Goal: Task Accomplishment & Management: Manage account settings

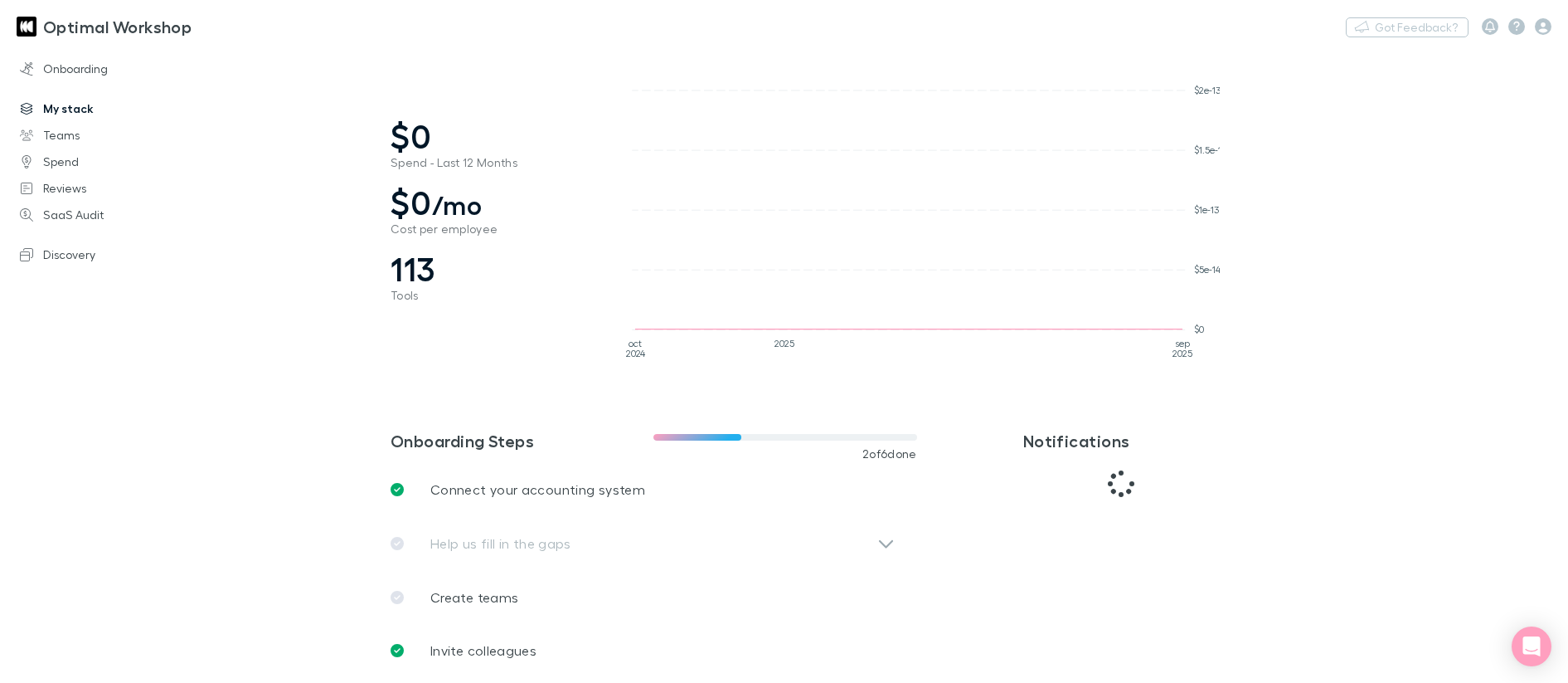
click at [45, 111] on link "My stack" at bounding box center [114, 109] width 221 height 27
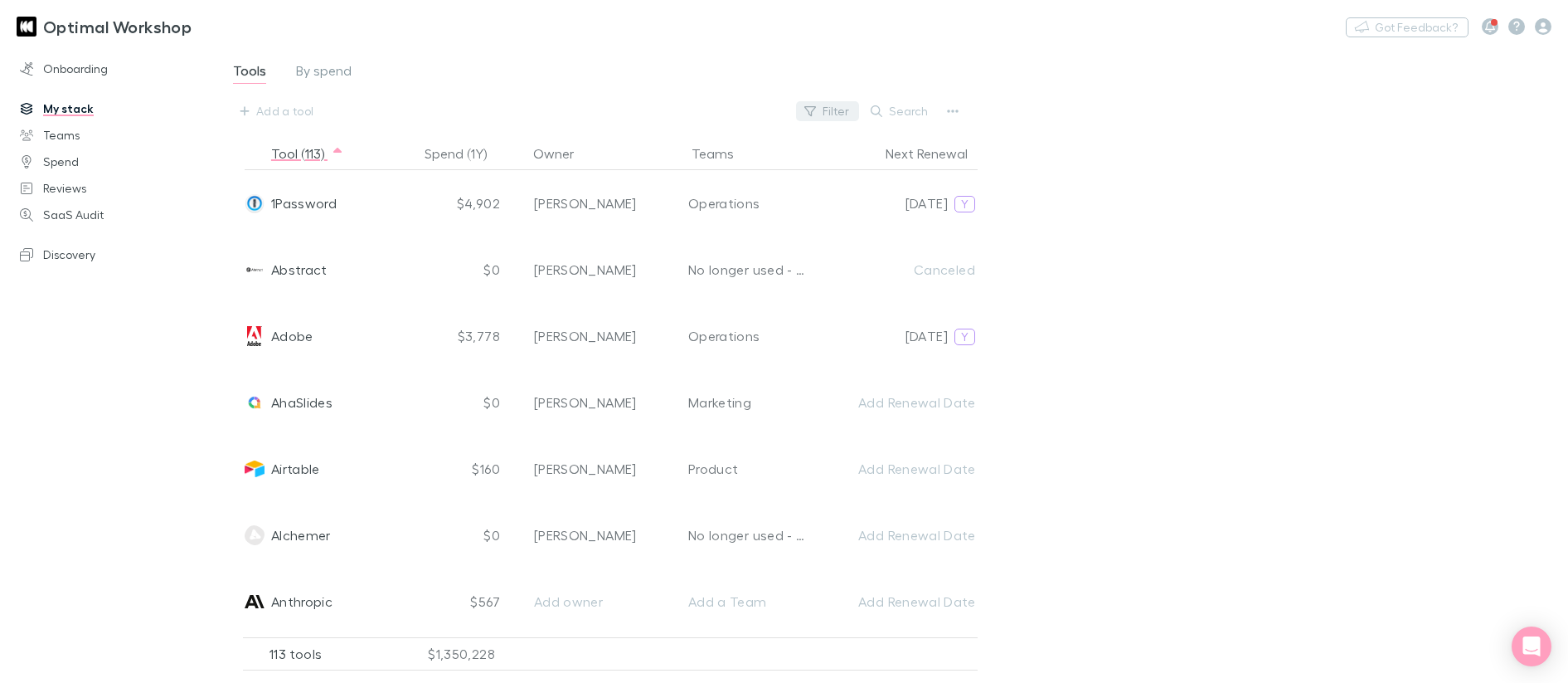
click at [821, 115] on button "Filter" at bounding box center [827, 111] width 63 height 20
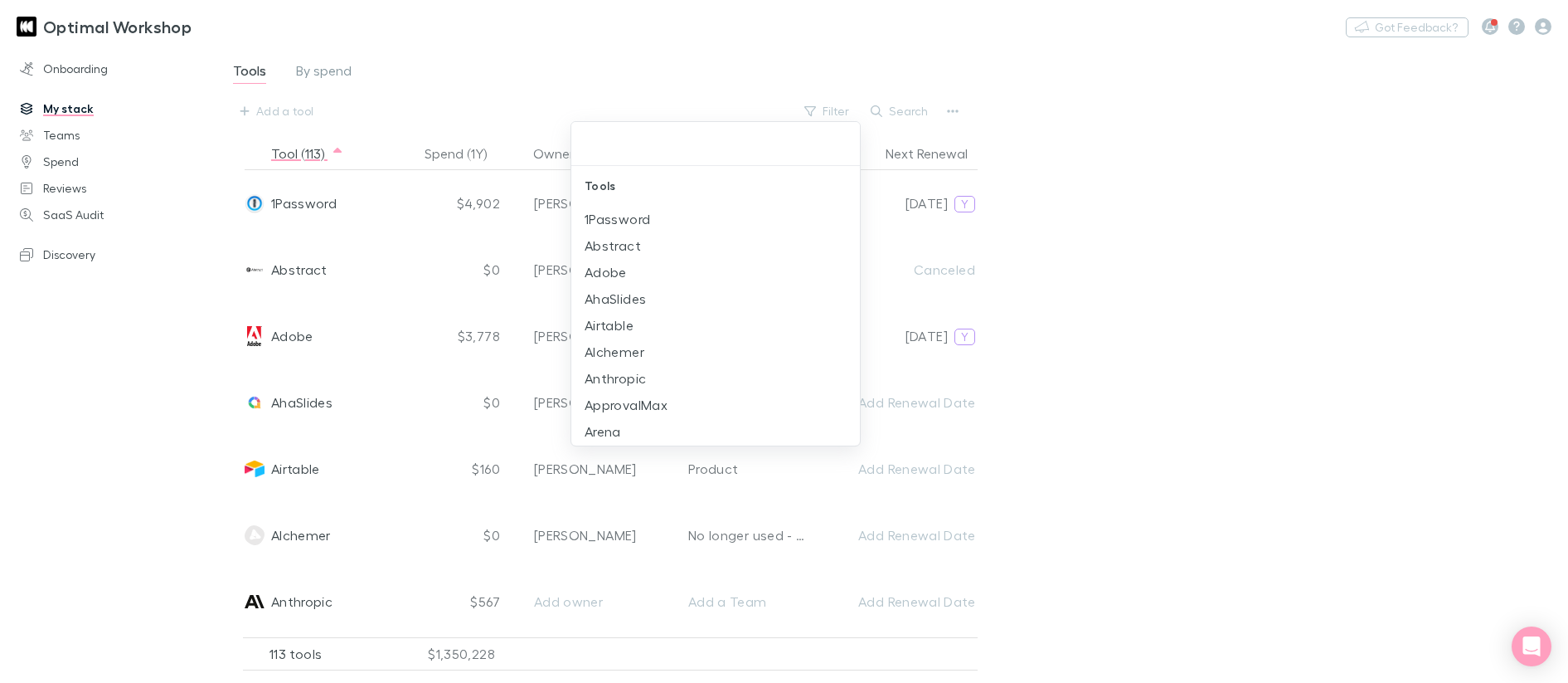
click at [907, 110] on div at bounding box center [784, 341] width 1568 height 683
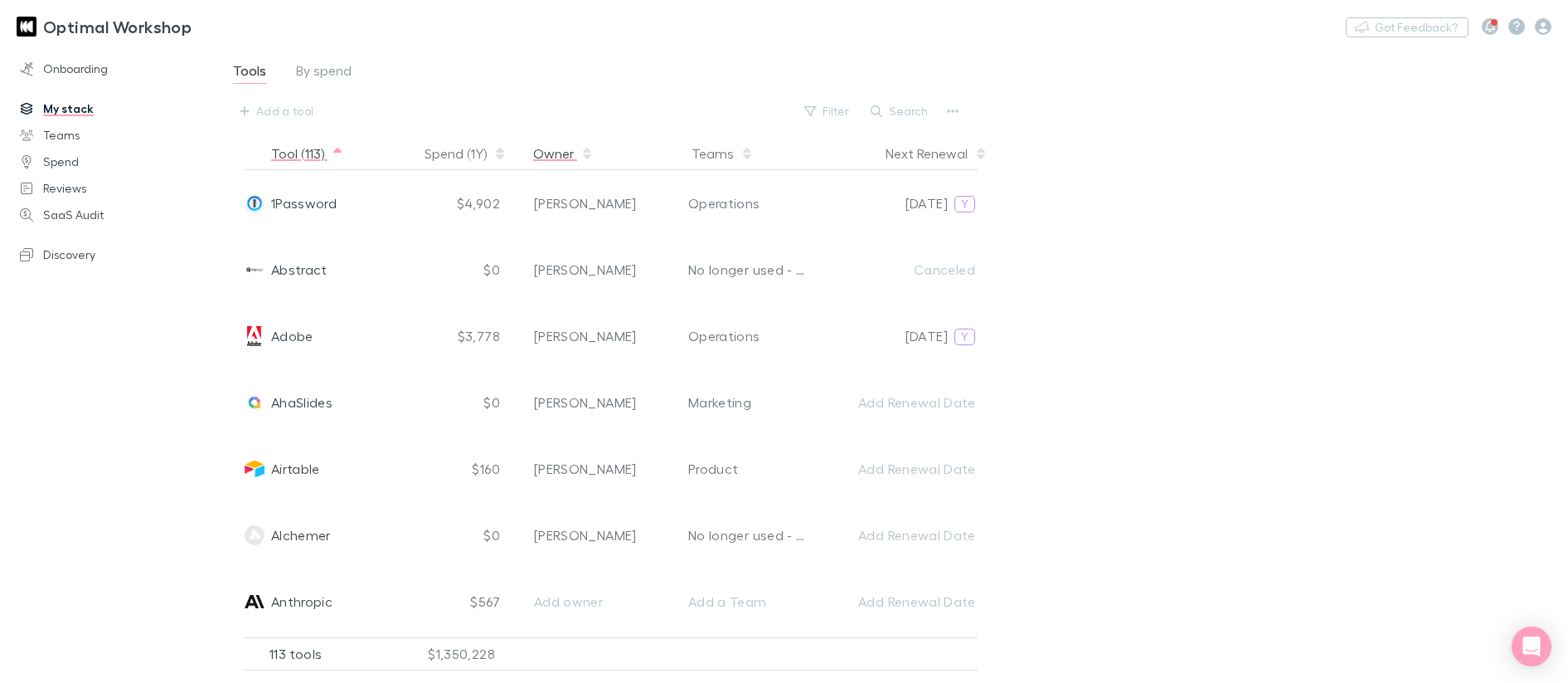
click at [557, 155] on button "Owner" at bounding box center [563, 153] width 61 height 33
click at [720, 158] on button "Teams" at bounding box center [723, 153] width 62 height 33
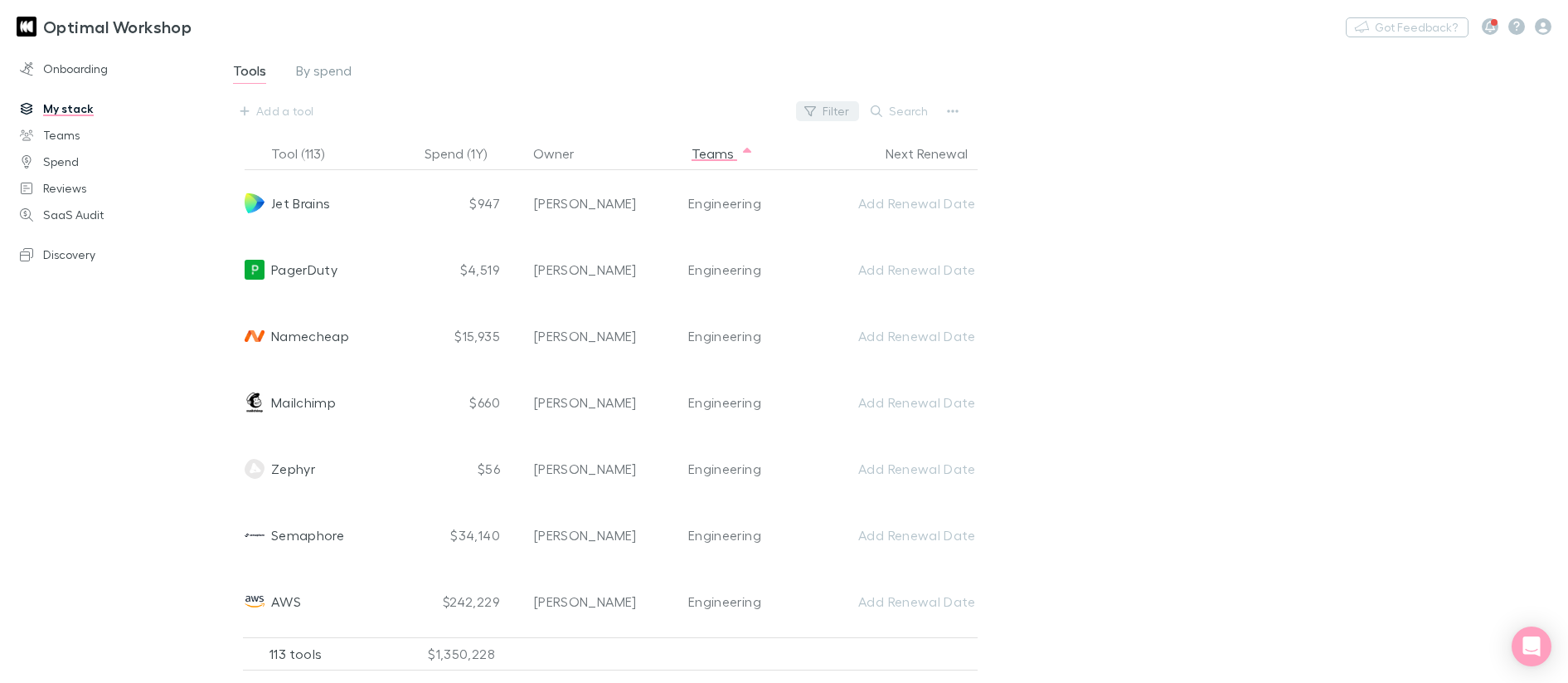
click at [828, 113] on button "Filter" at bounding box center [827, 111] width 63 height 20
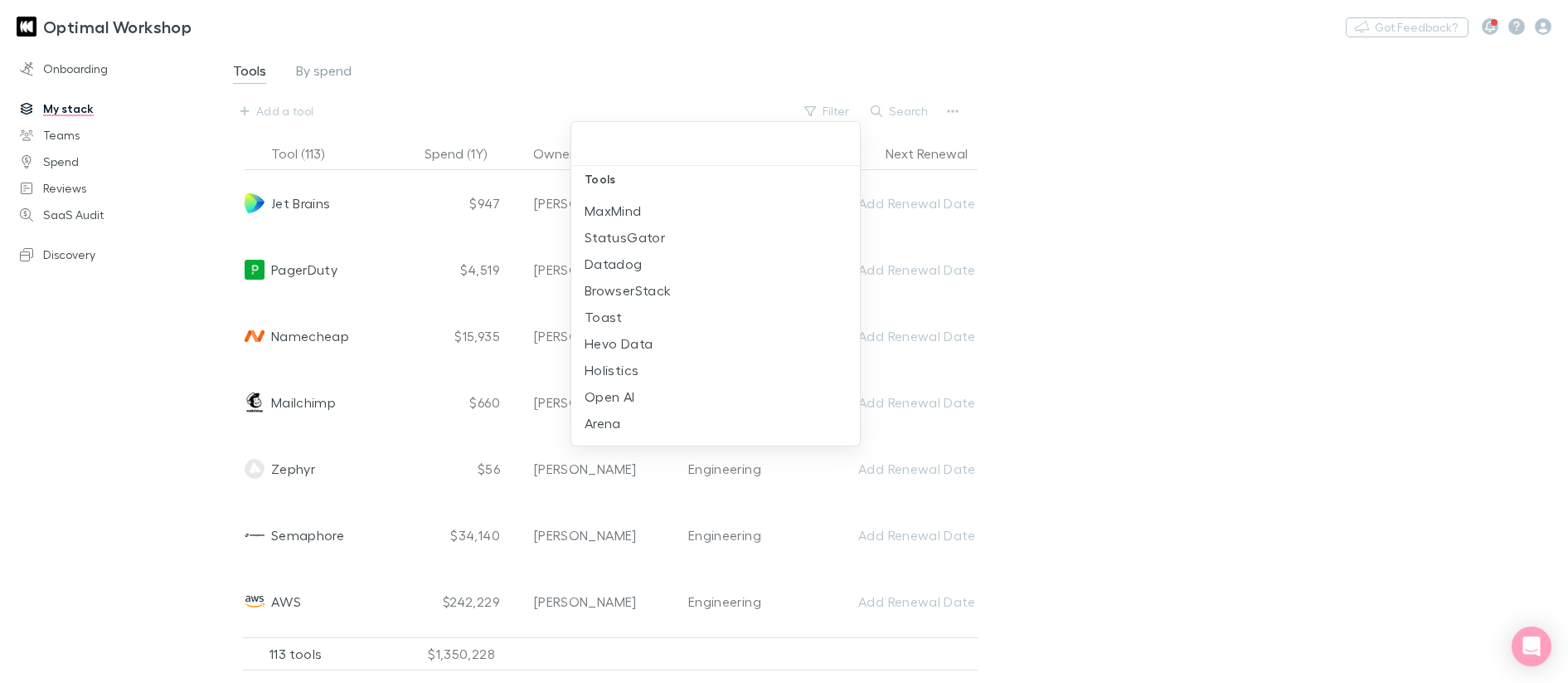
scroll to position [344, 0]
click at [955, 110] on div at bounding box center [784, 341] width 1568 height 683
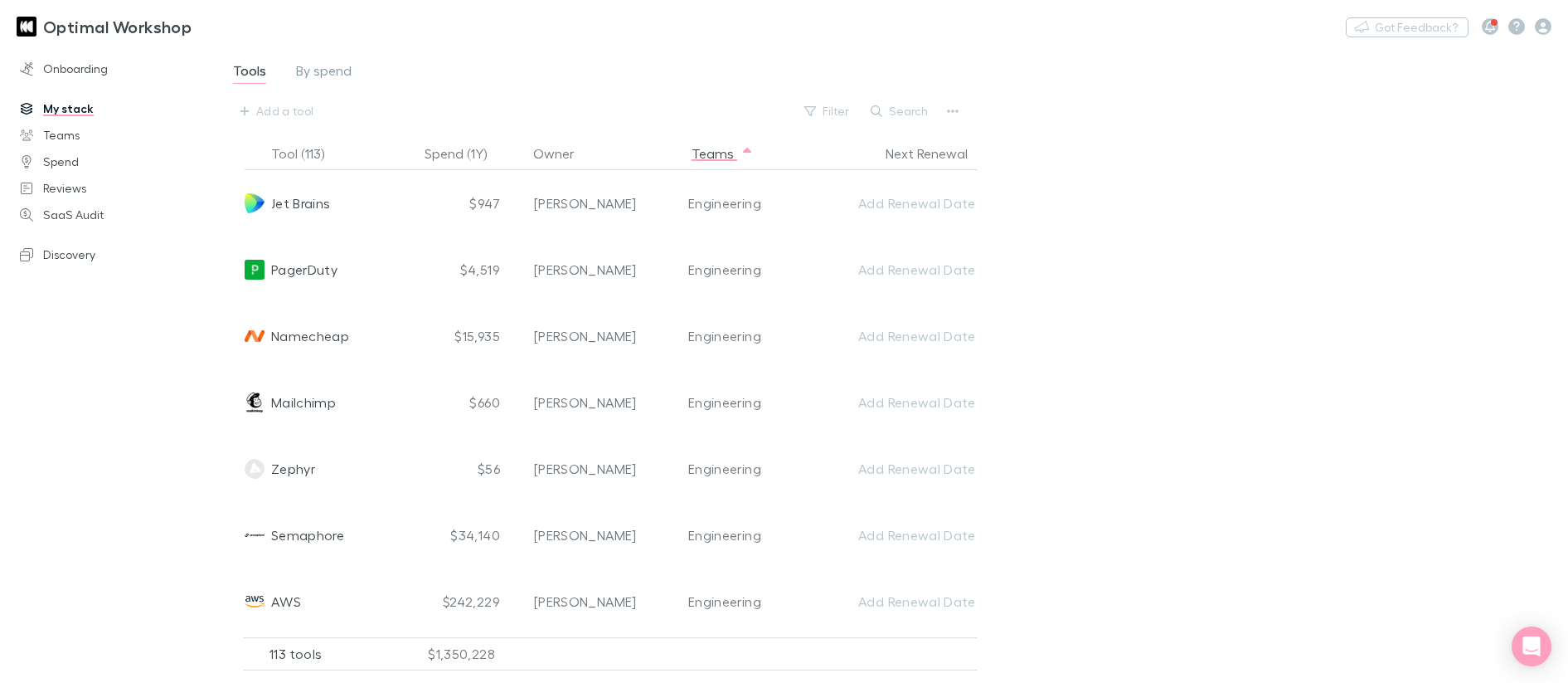
click at [955, 112] on icon "button" at bounding box center [952, 110] width 12 height 13
click at [796, 144] on p "Export CSV" at bounding box center [850, 144] width 228 height 30
click at [801, 148] on p "Export CSV" at bounding box center [850, 144] width 228 height 30
click at [796, 173] on p "My stack" at bounding box center [850, 175] width 228 height 30
click at [481, 153] on button "Spend (1Y)" at bounding box center [465, 153] width 82 height 33
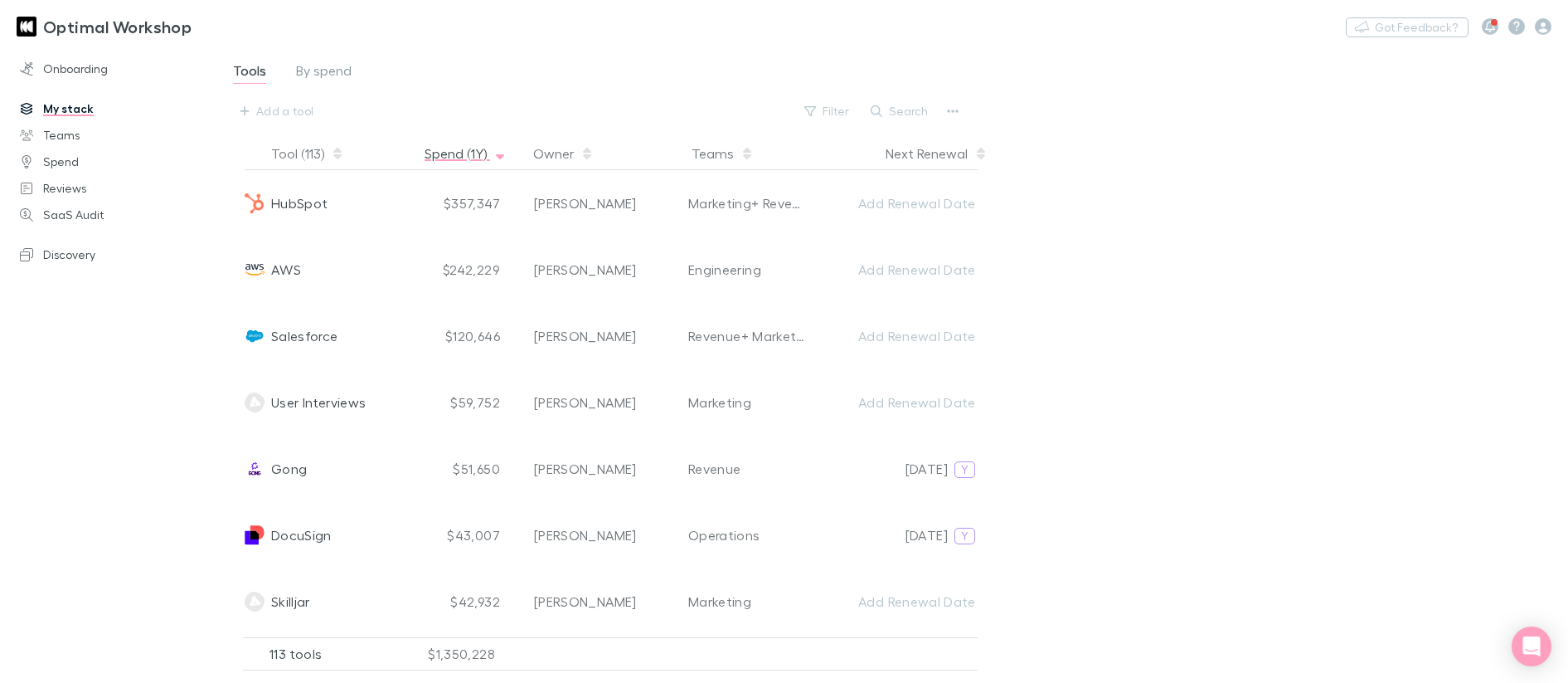
click at [503, 153] on icon "button" at bounding box center [499, 153] width 8 height 13
click at [312, 70] on span "By spend" at bounding box center [324, 73] width 55 height 21
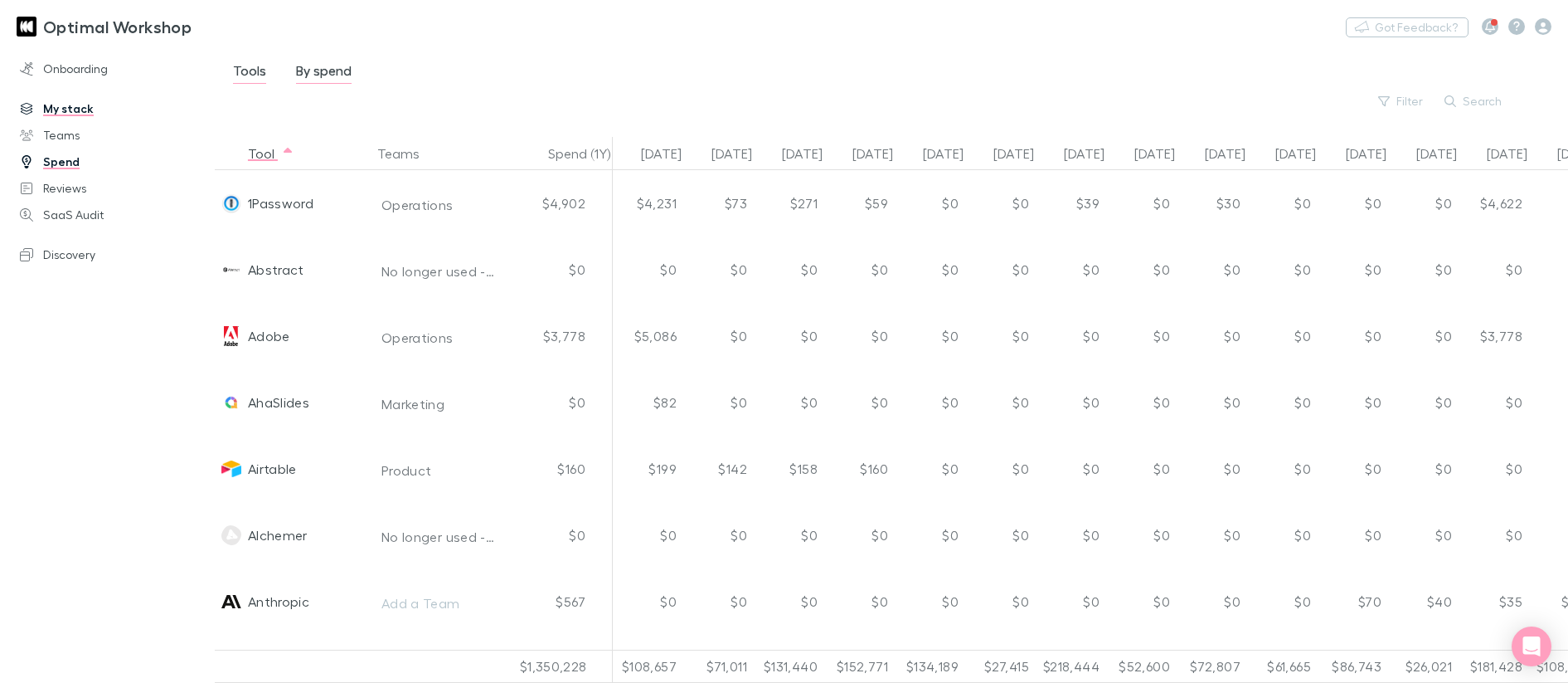
scroll to position [0, 382]
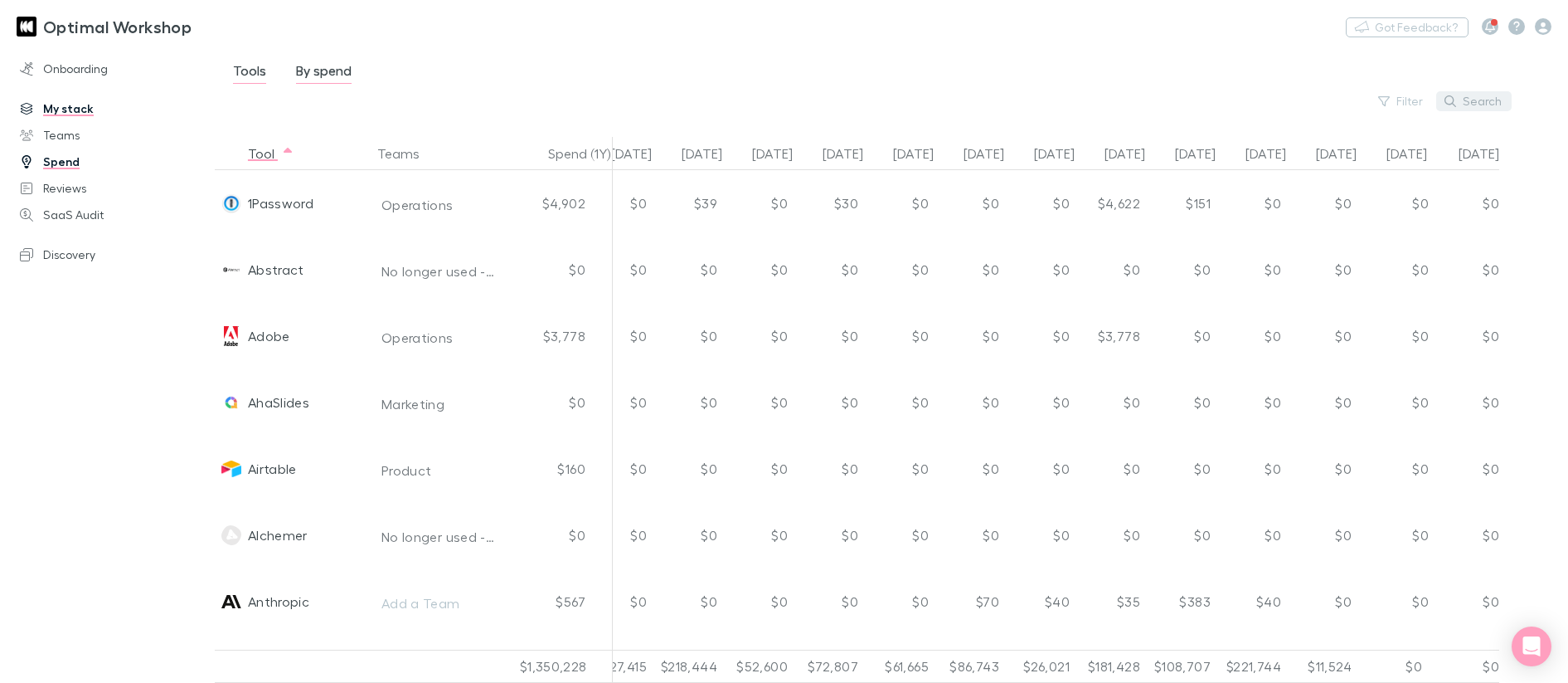
click at [1489, 98] on button "Search" at bounding box center [1473, 101] width 76 height 20
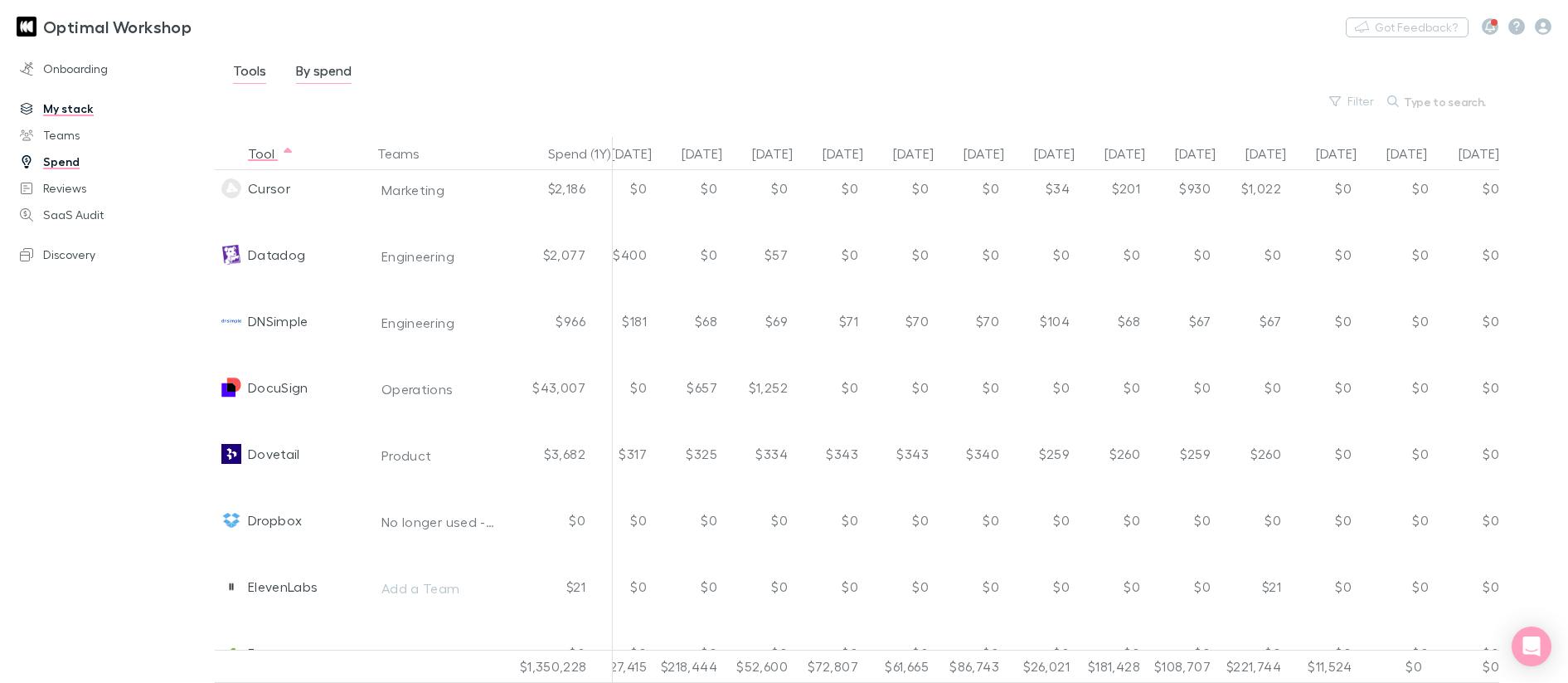
scroll to position [1259, 382]
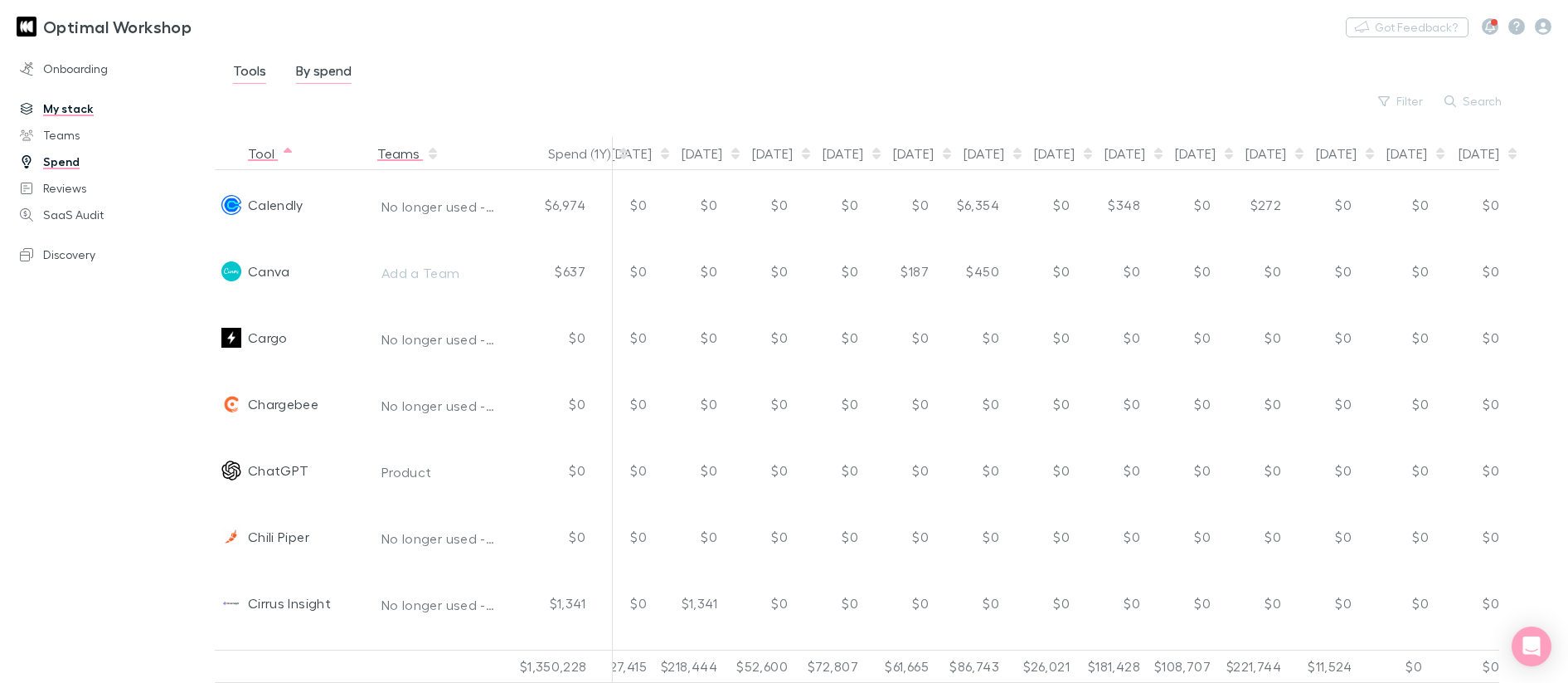
click at [411, 157] on button "Teams" at bounding box center [408, 153] width 62 height 33
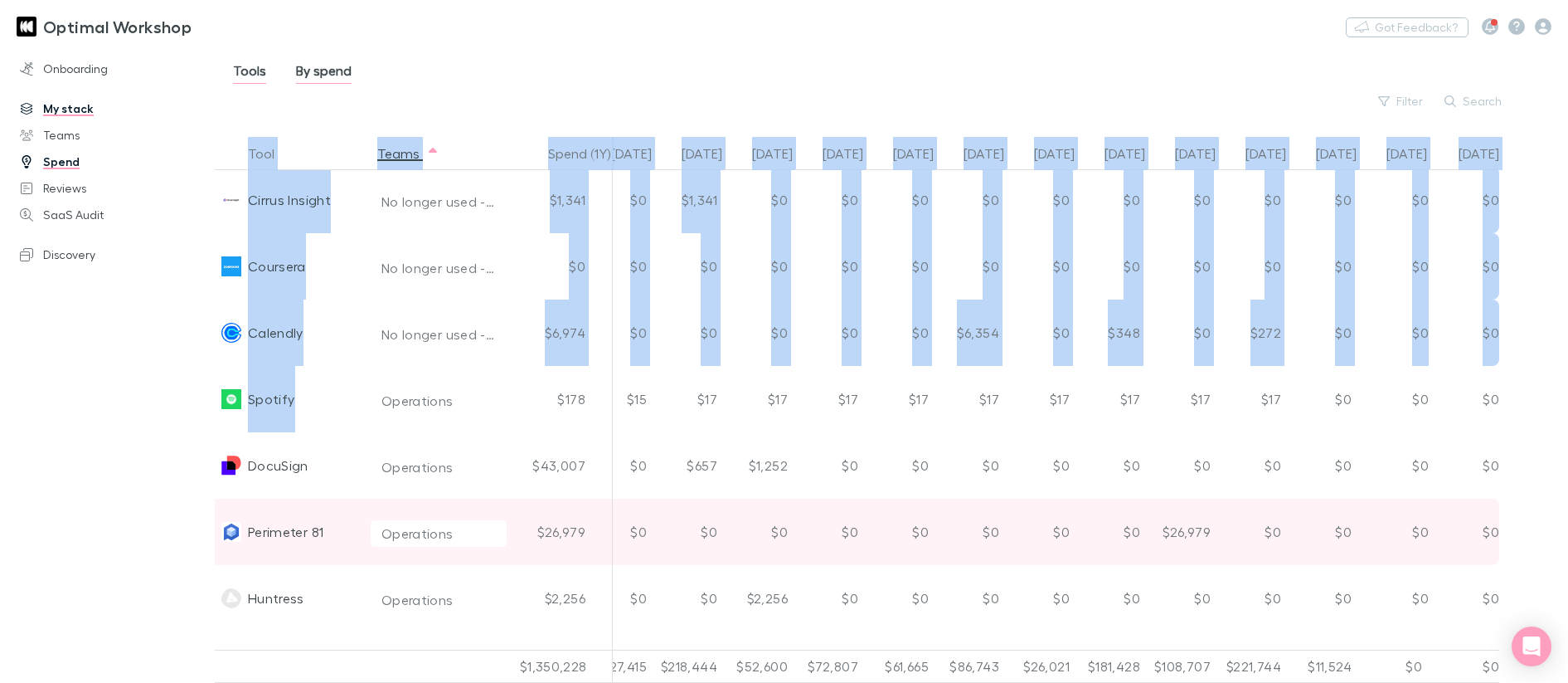
scroll to position [4118, 370]
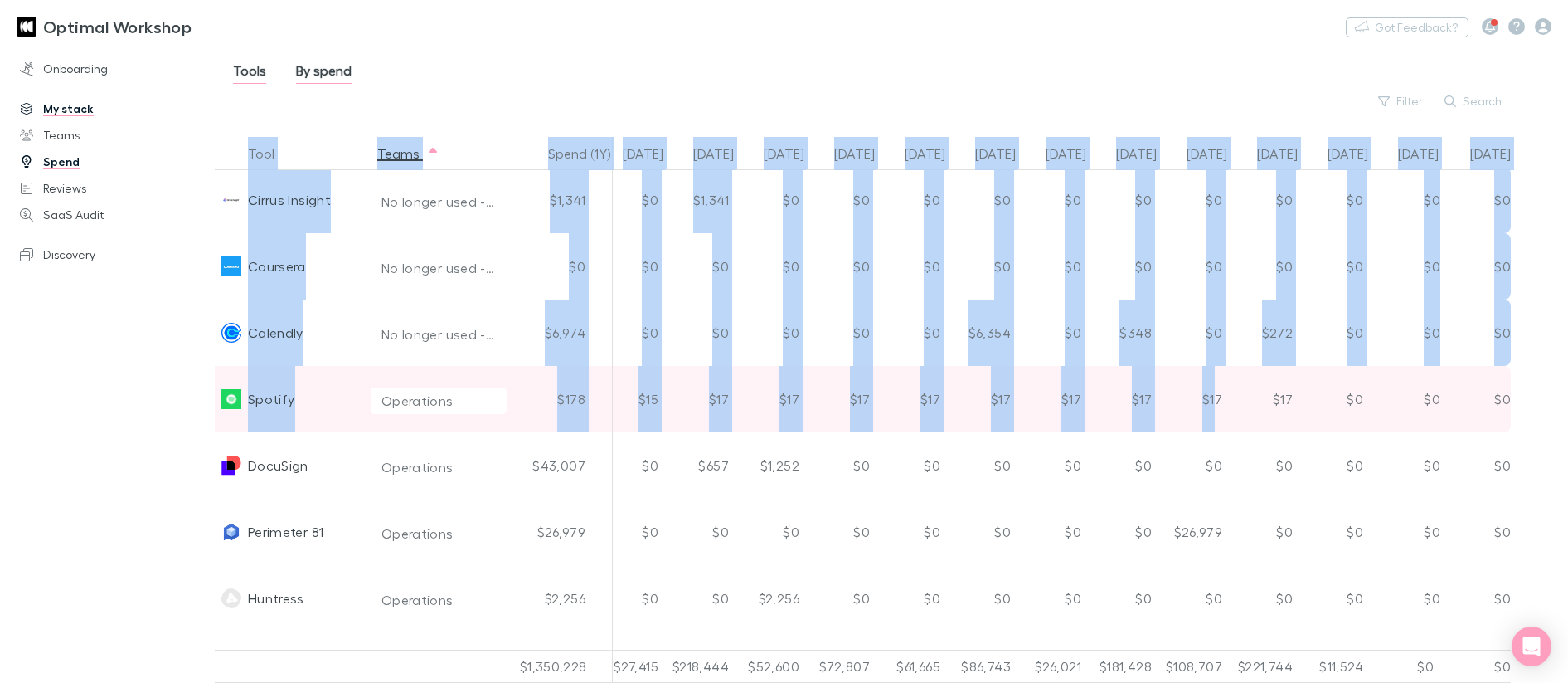
drag, startPoint x: 177, startPoint y: 364, endPoint x: 1206, endPoint y: 379, distance: 1029.1
click at [1214, 420] on div "Onboarding My stack Teams Spend Reviews SaaS Audit Discovery Tools By spend Fil…" at bounding box center [784, 364] width 1568 height 637
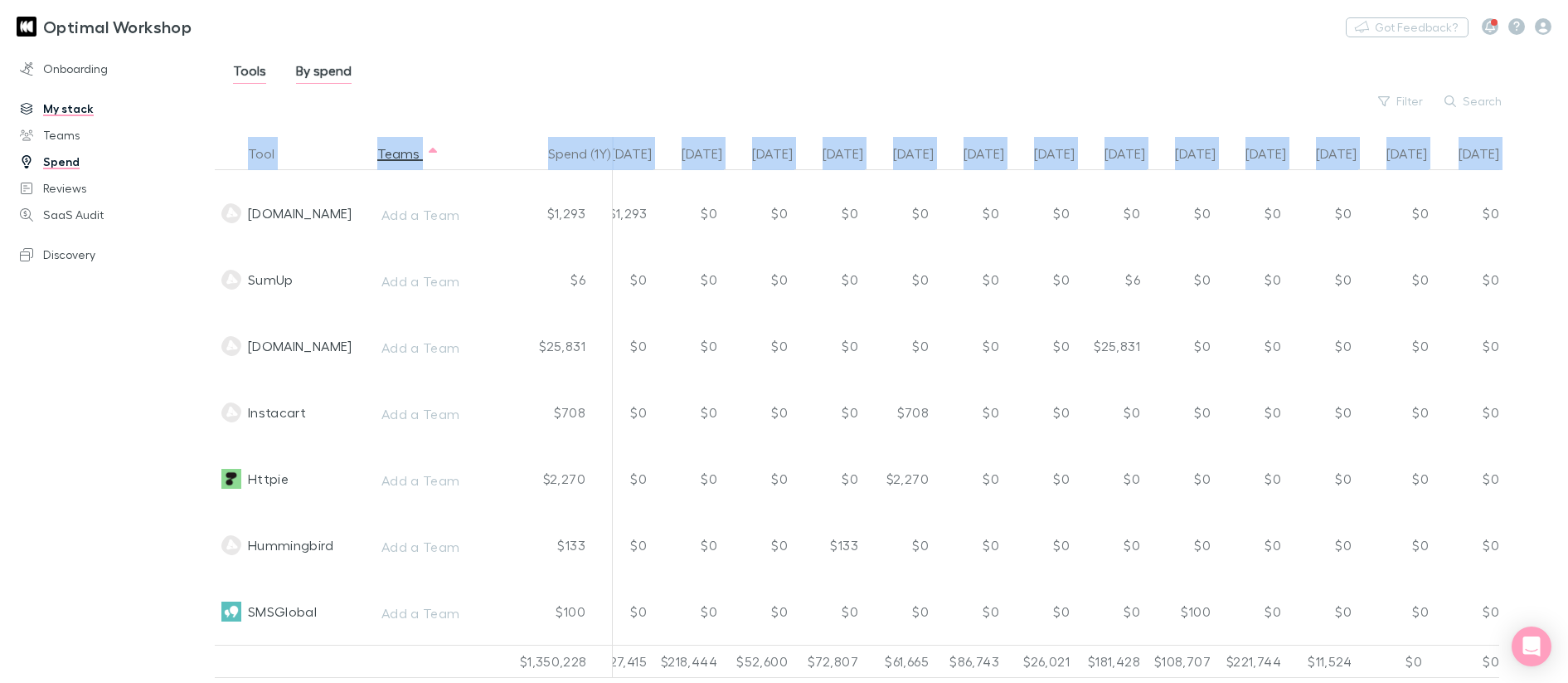
scroll to position [7037, 382]
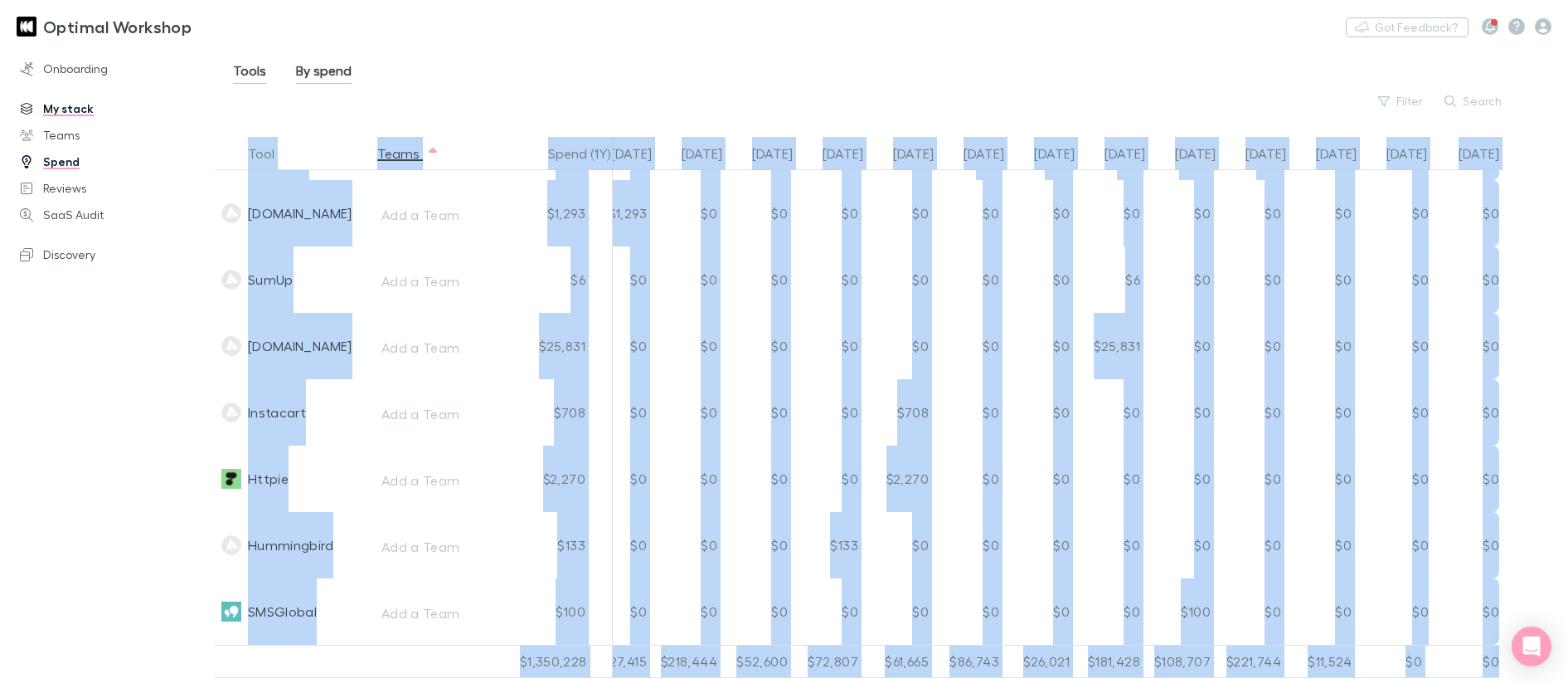
click at [1495, 653] on div "$0" at bounding box center [1463, 661] width 70 height 33
copy div "Tools By spend Filter Search Tool Teams Spend (1Y) [DATE] Jun [DATE] Aug [DATE]…"
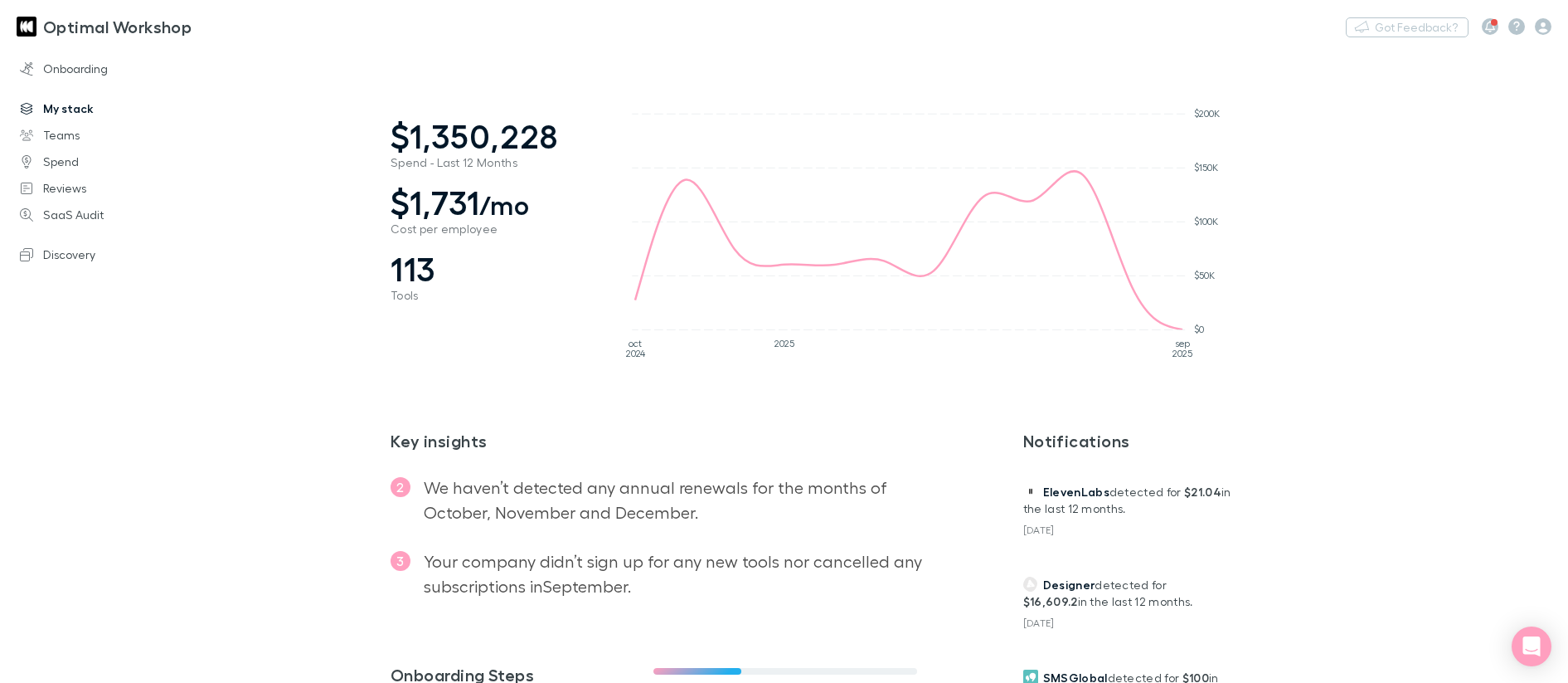
click at [61, 105] on link "My stack" at bounding box center [114, 109] width 221 height 27
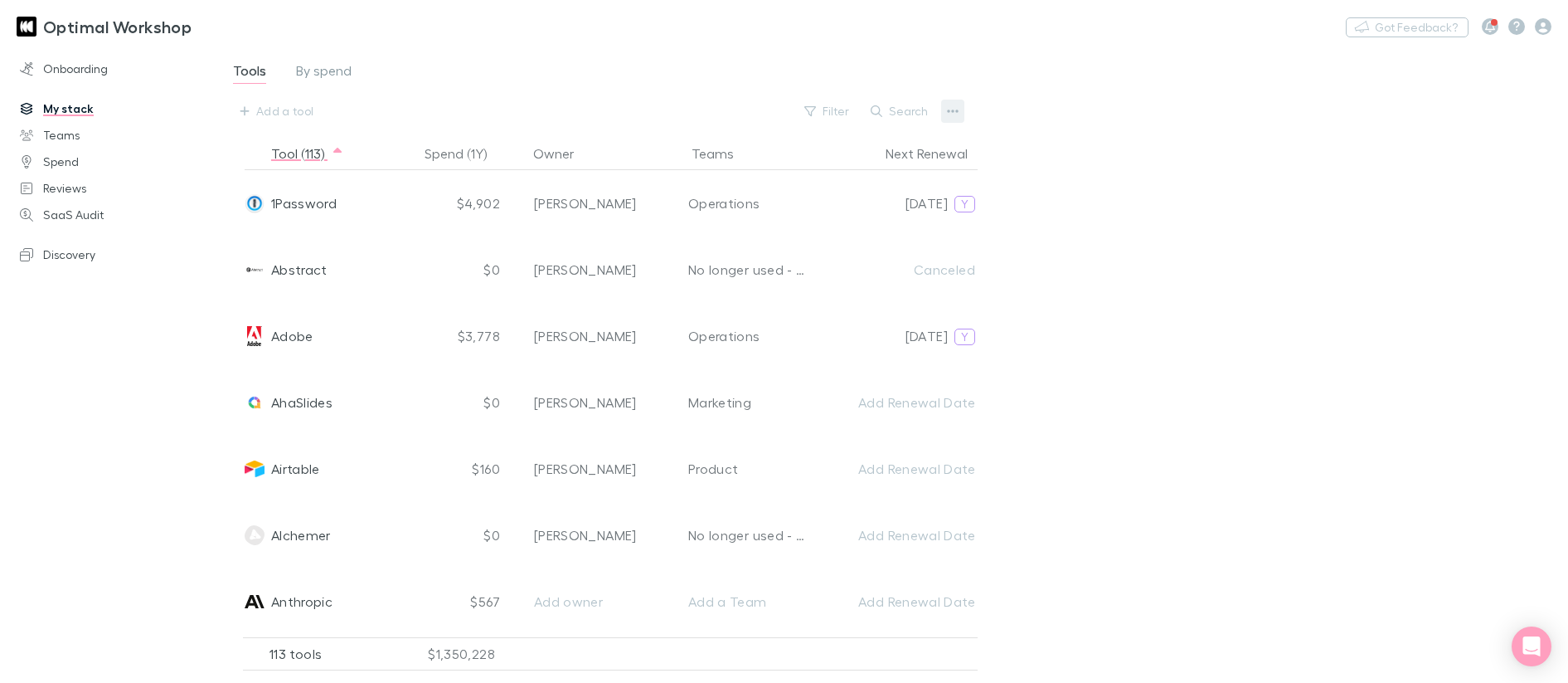
click at [957, 107] on icon "button" at bounding box center [952, 110] width 12 height 13
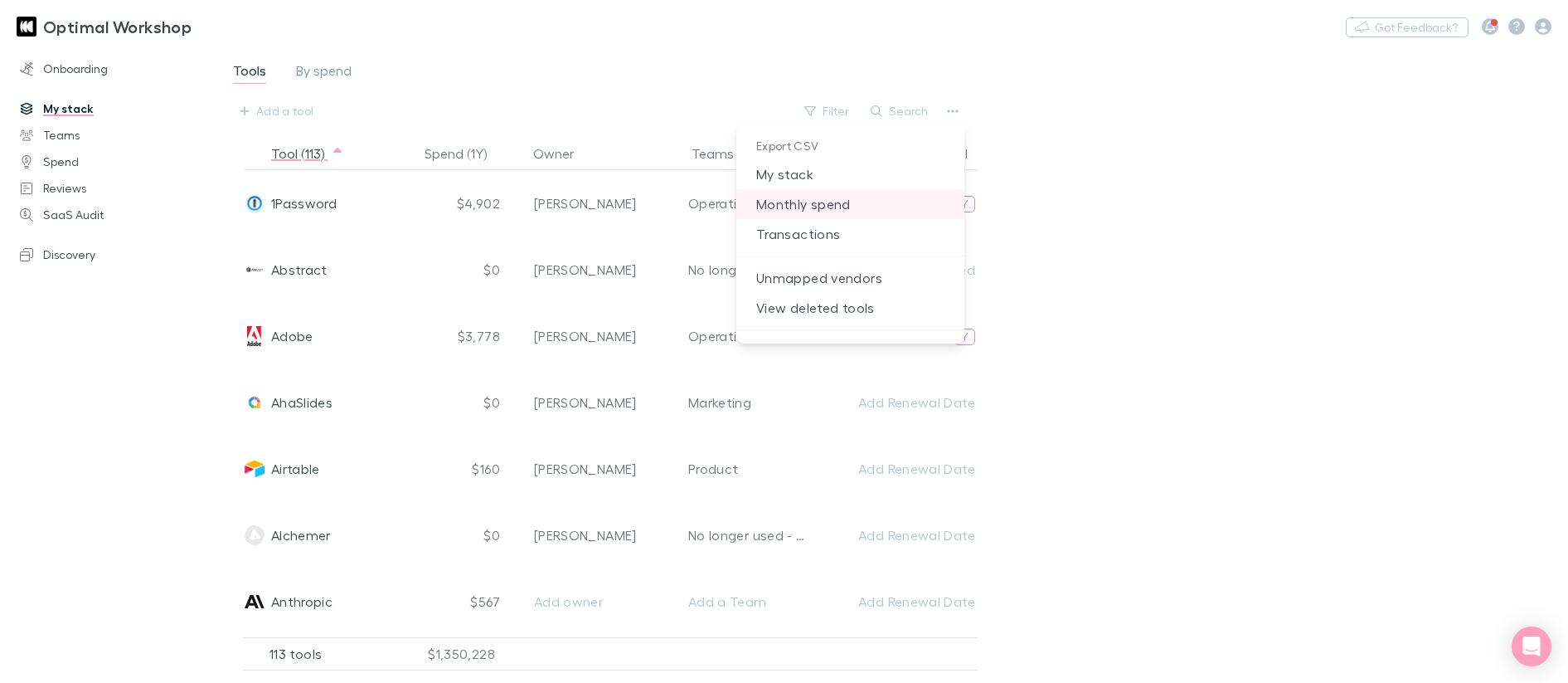
click at [814, 202] on p "Monthly spend" at bounding box center [850, 204] width 228 height 30
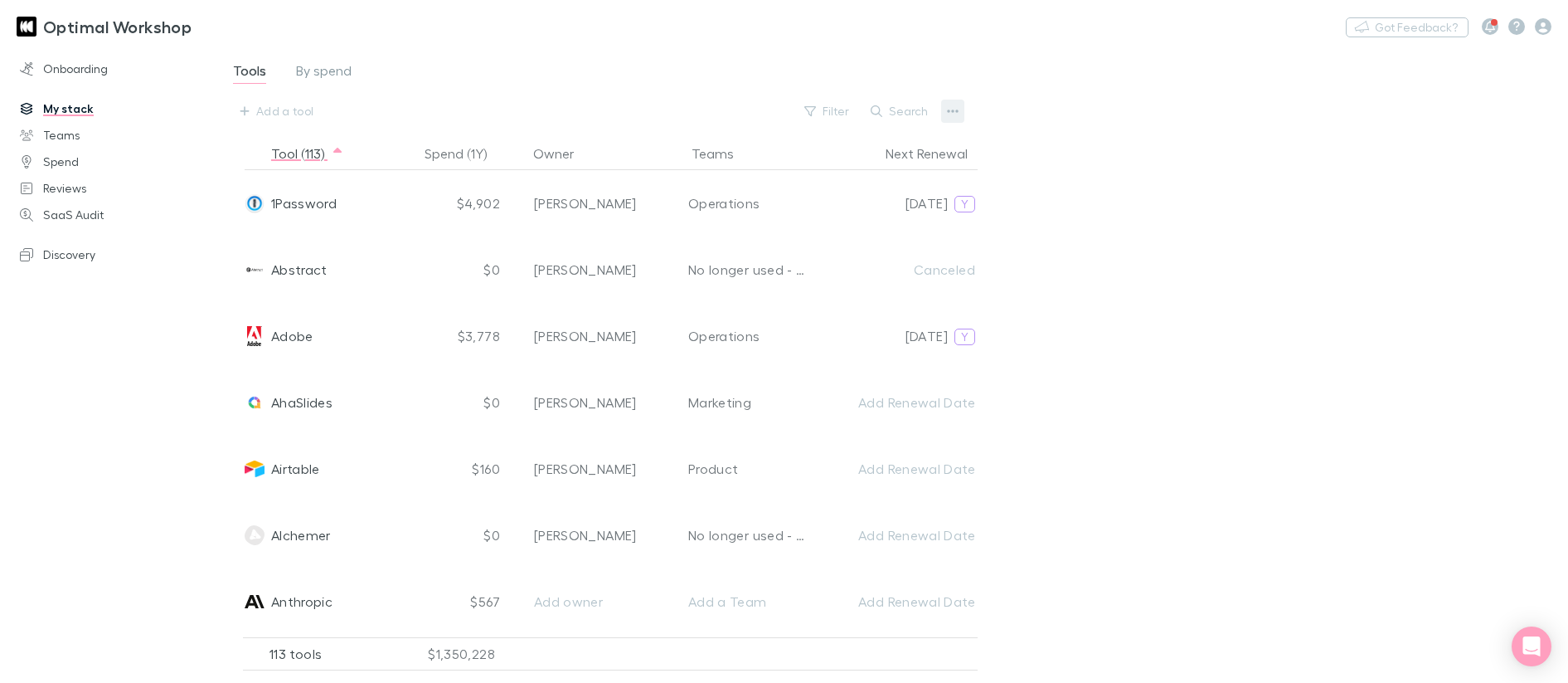
click at [954, 110] on icon "button" at bounding box center [952, 110] width 12 height 13
click at [285, 110] on div at bounding box center [784, 341] width 1568 height 683
click at [914, 117] on button "Search" at bounding box center [900, 111] width 76 height 20
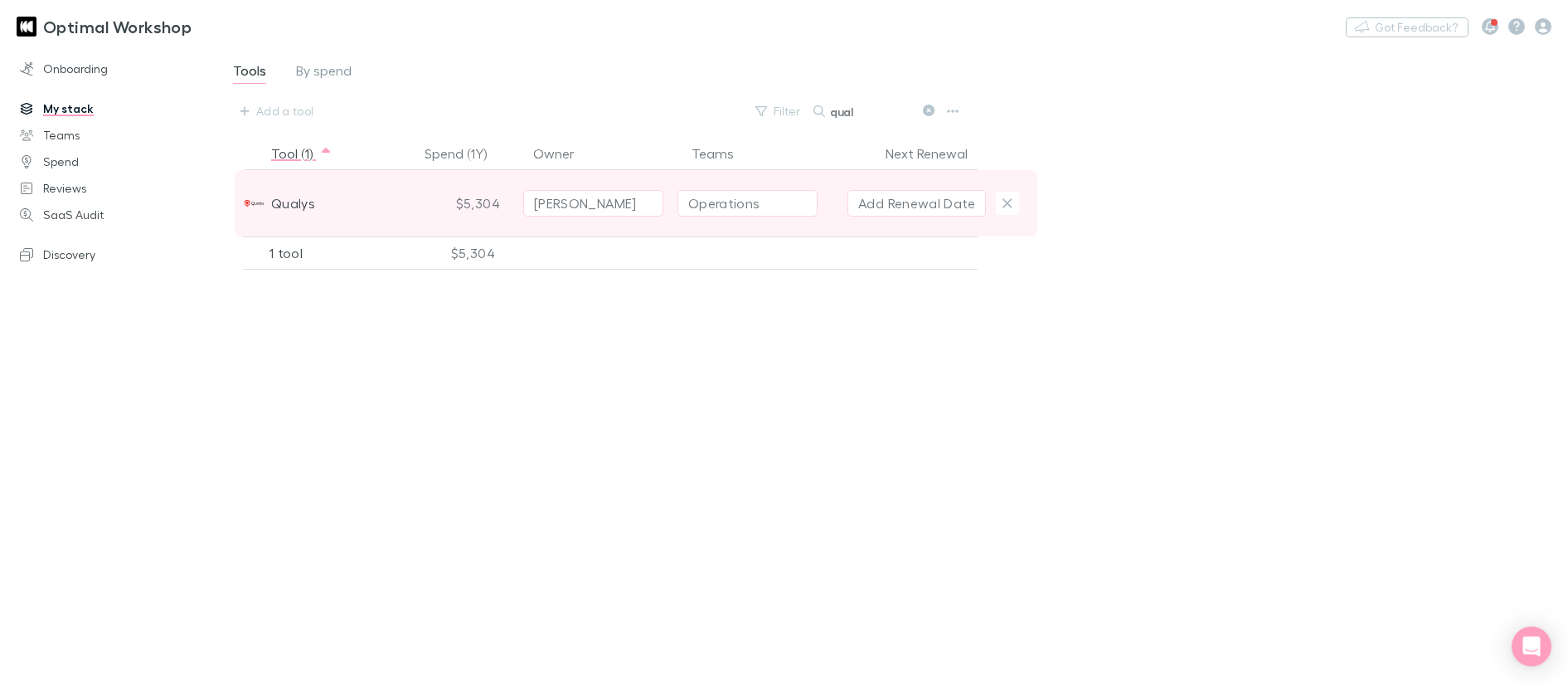
type input "qual"
drag, startPoint x: 300, startPoint y: 207, endPoint x: 754, endPoint y: 232, distance: 454.7
click at [754, 232] on div "Qualys $5,304 Ray Letoa Operations Add Renewal Date" at bounding box center [636, 203] width 803 height 67
click at [766, 210] on button "Operations" at bounding box center [747, 203] width 140 height 27
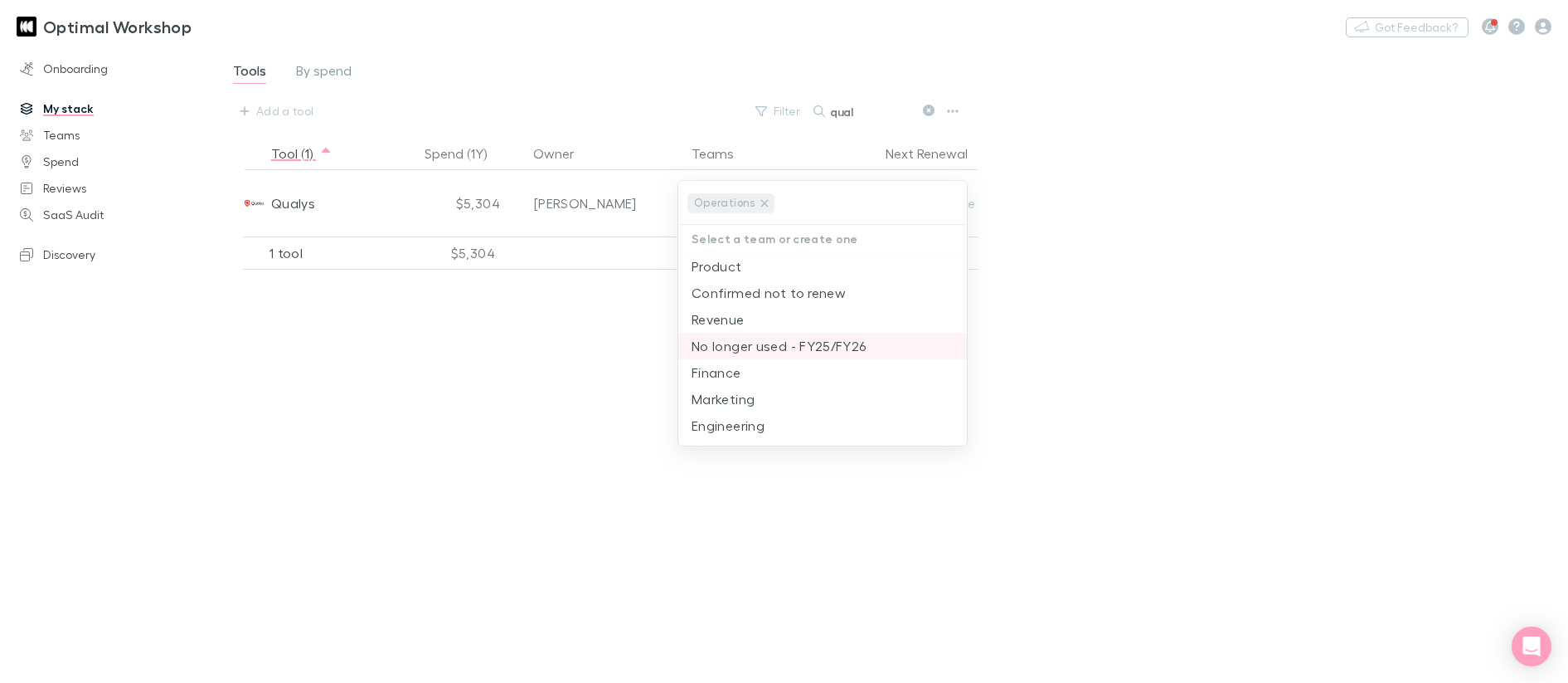
click at [733, 345] on li "No longer used - FY25/FY26" at bounding box center [822, 346] width 288 height 27
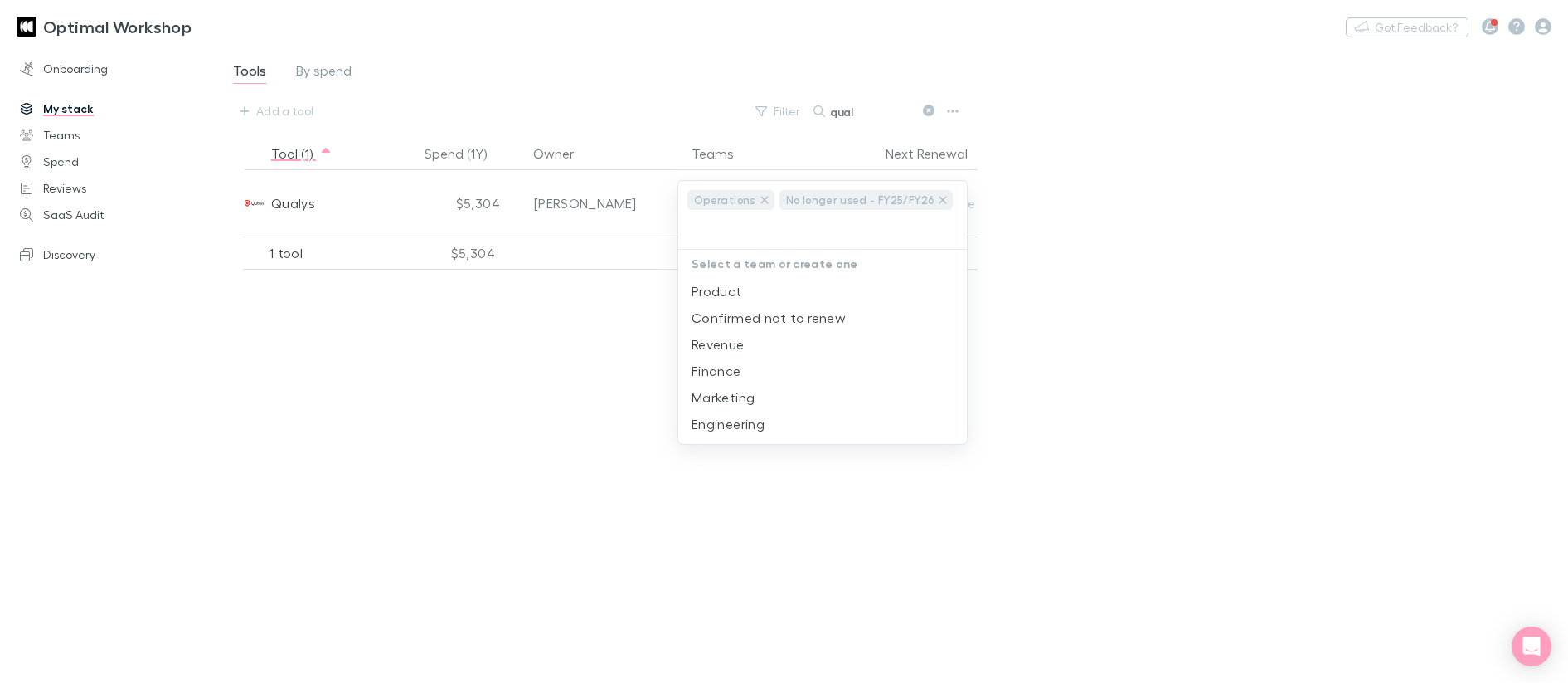
click at [458, 350] on div at bounding box center [784, 341] width 1568 height 683
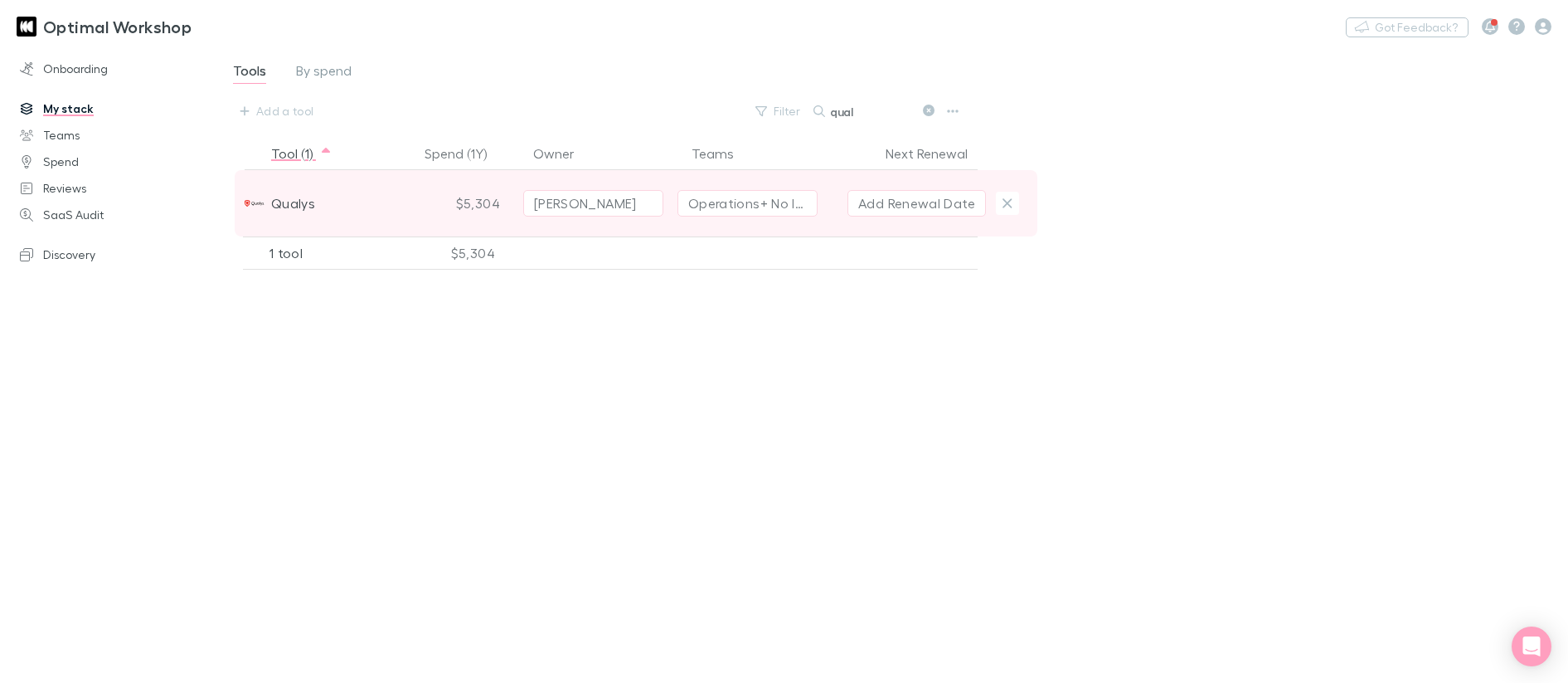
click at [619, 200] on div "[PERSON_NAME]" at bounding box center [593, 203] width 118 height 20
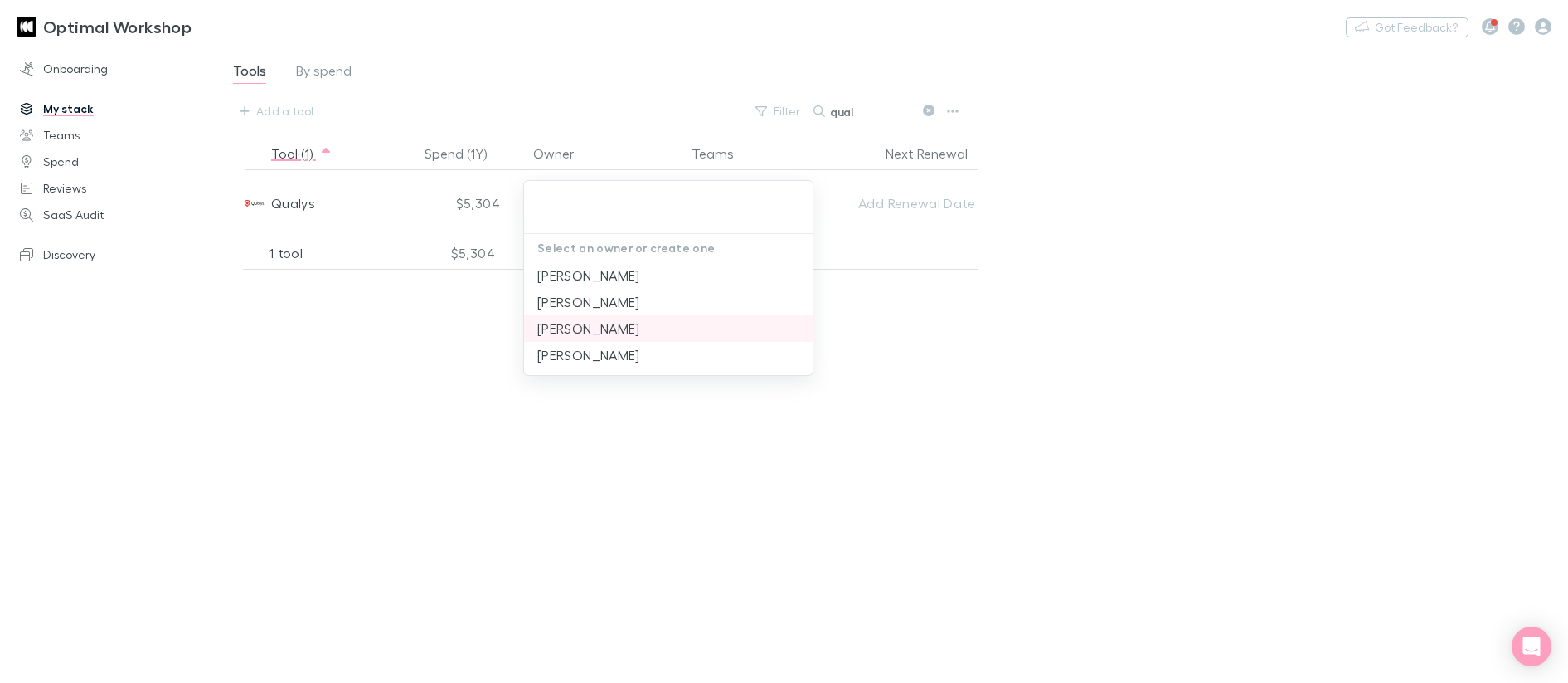
click at [622, 324] on li "[PERSON_NAME]" at bounding box center [668, 329] width 288 height 27
type input "[PERSON_NAME]"
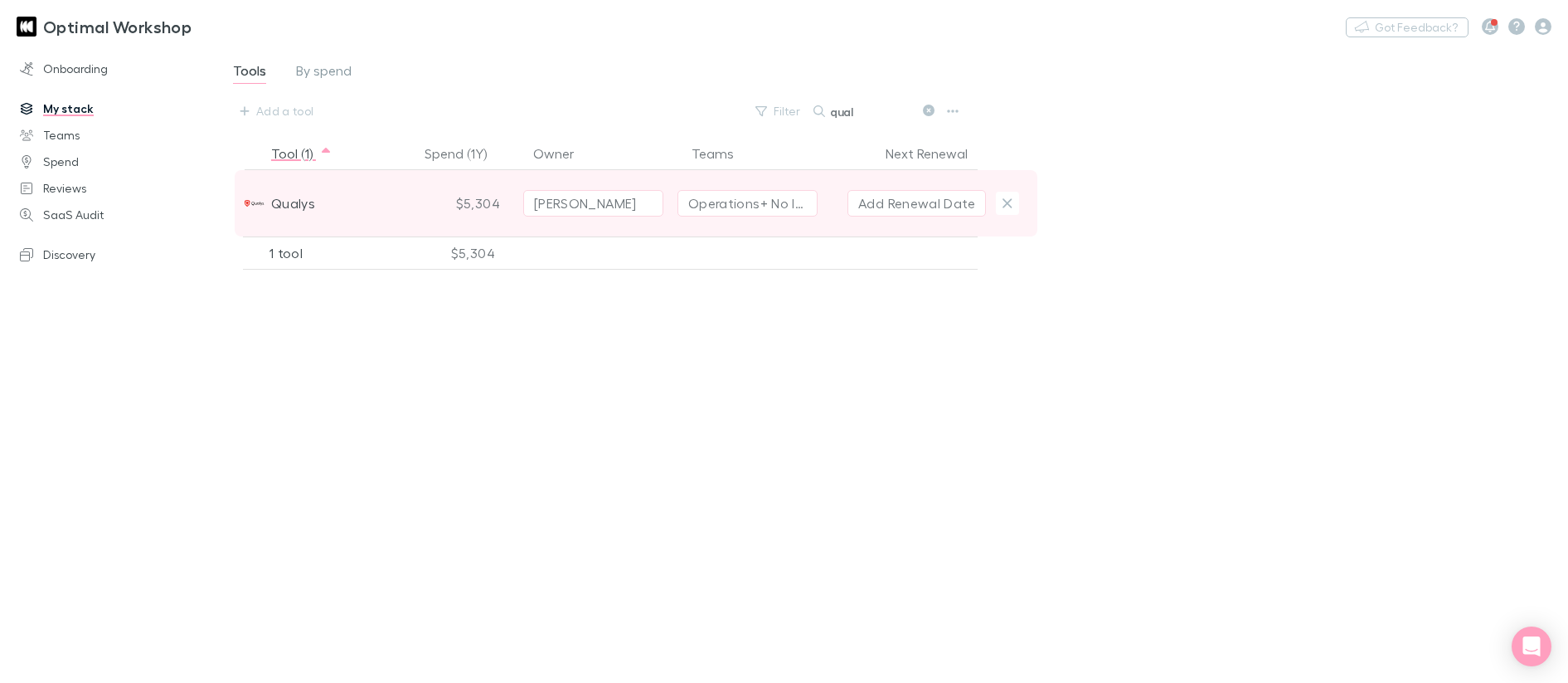
click at [307, 203] on span "Qualys" at bounding box center [293, 203] width 44 height 67
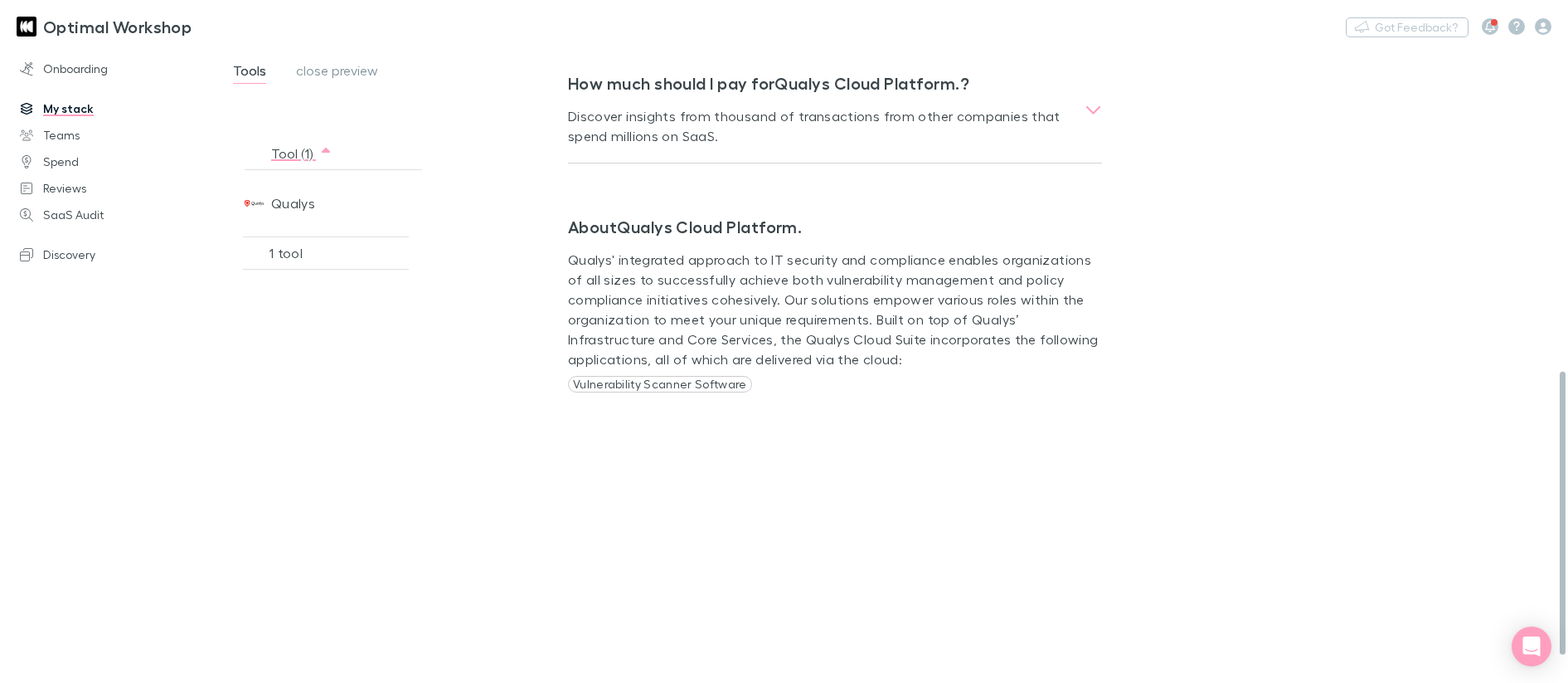
scroll to position [747, 0]
